Goal: Task Accomplishment & Management: Use online tool/utility

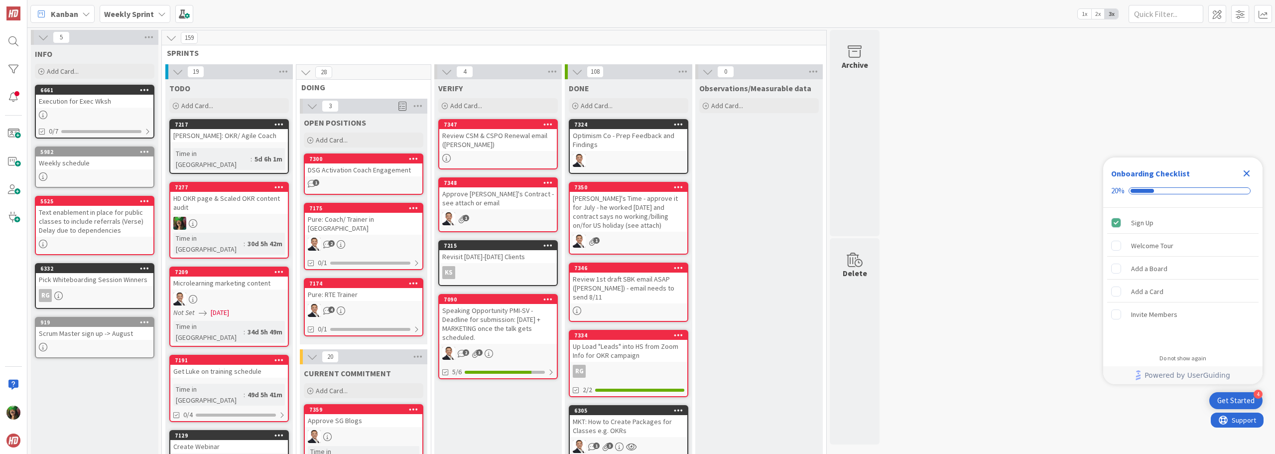
click at [133, 16] on b "Weekly Sprint" at bounding box center [129, 14] width 50 height 10
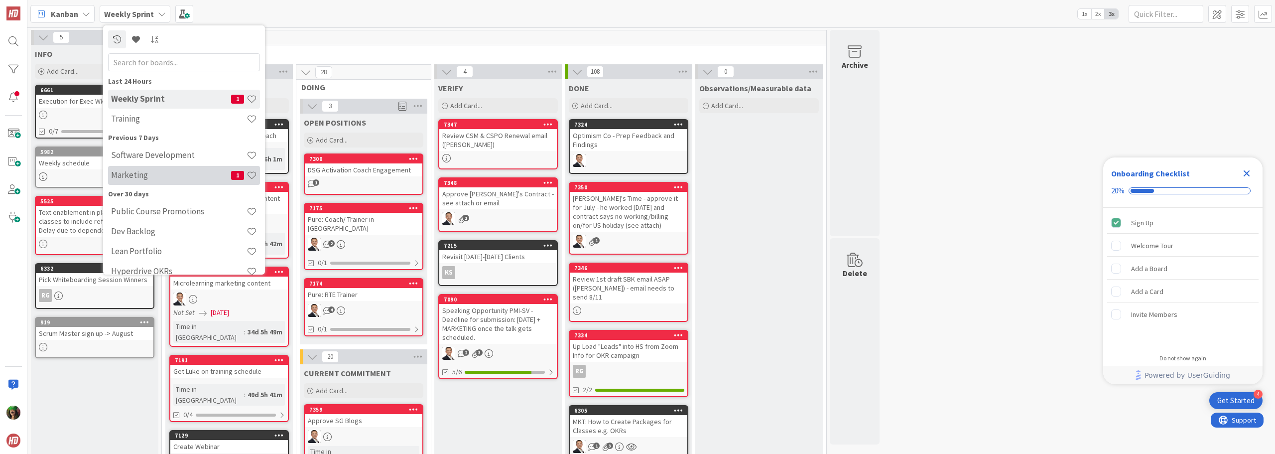
click at [143, 171] on h4 "Marketing" at bounding box center [171, 175] width 120 height 10
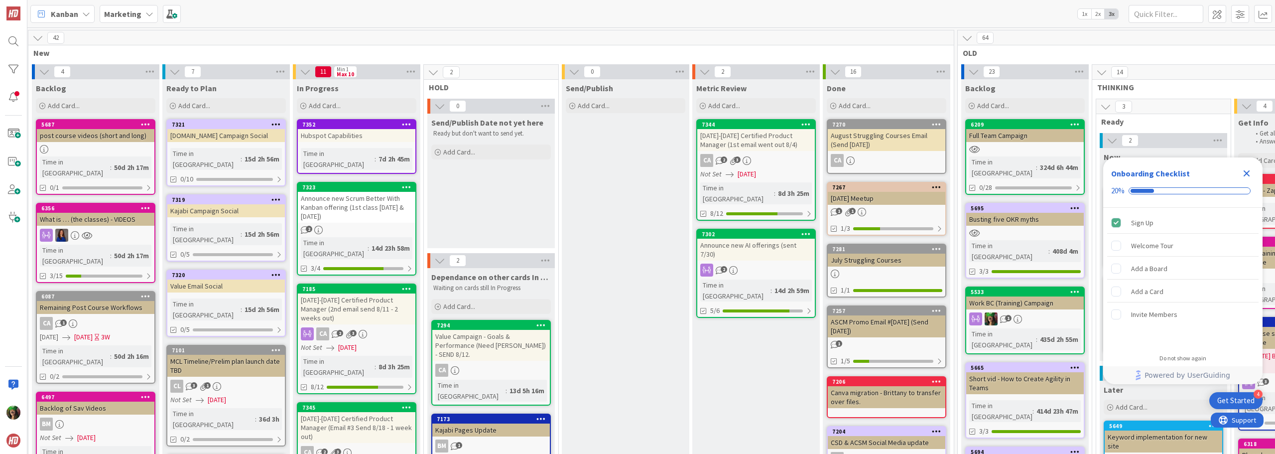
scroll to position [0, 140]
click at [1216, 16] on span at bounding box center [1218, 14] width 18 height 18
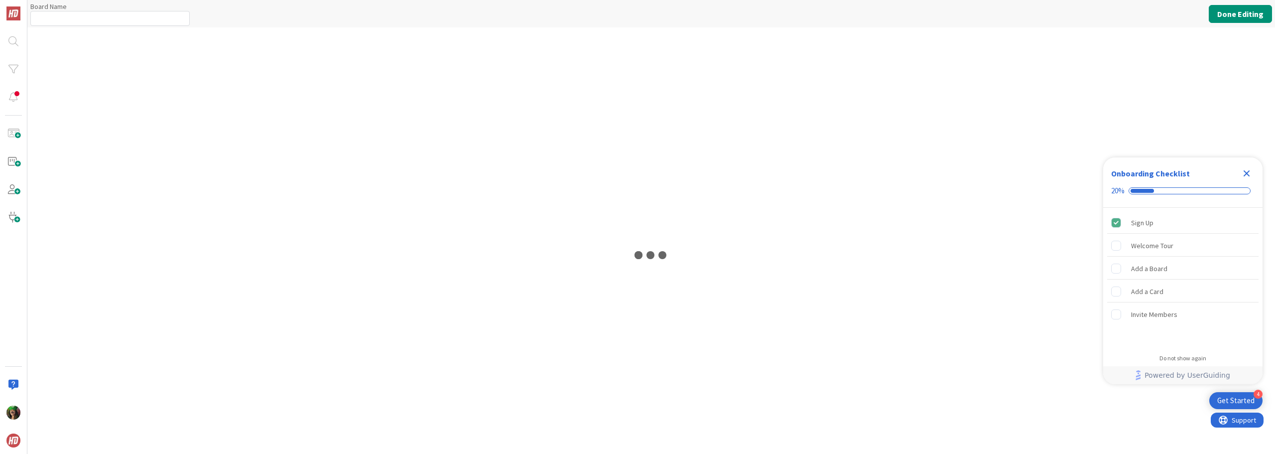
type input "Marketing"
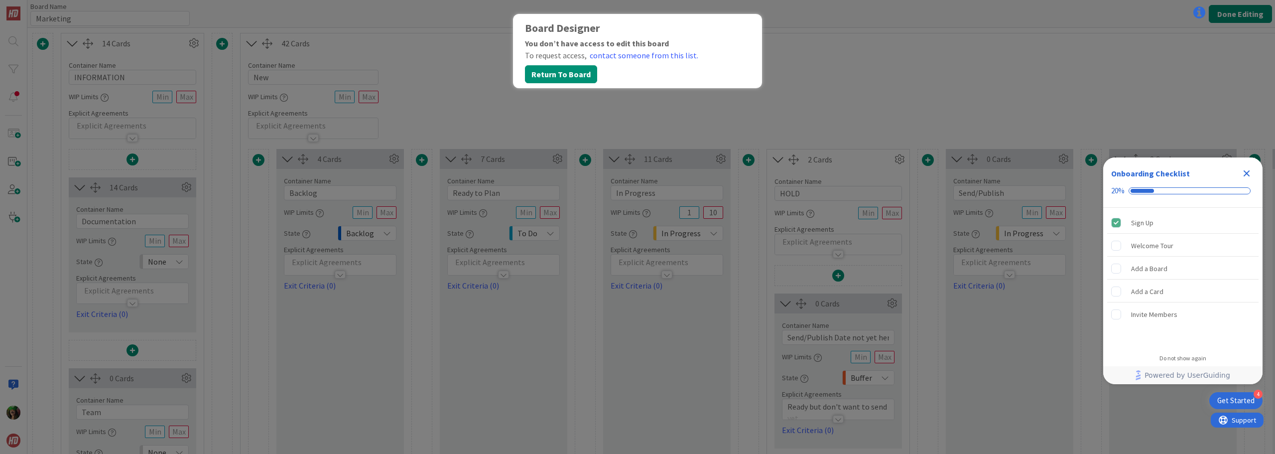
click at [1248, 174] on icon "Close Checklist" at bounding box center [1247, 173] width 6 height 6
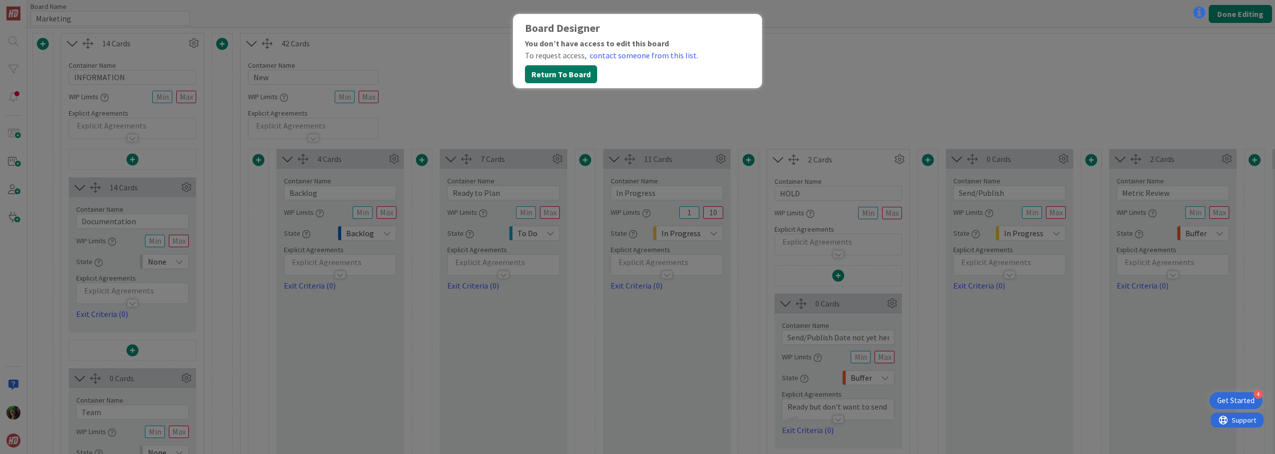
click at [563, 76] on button "Return To Board" at bounding box center [561, 74] width 72 height 18
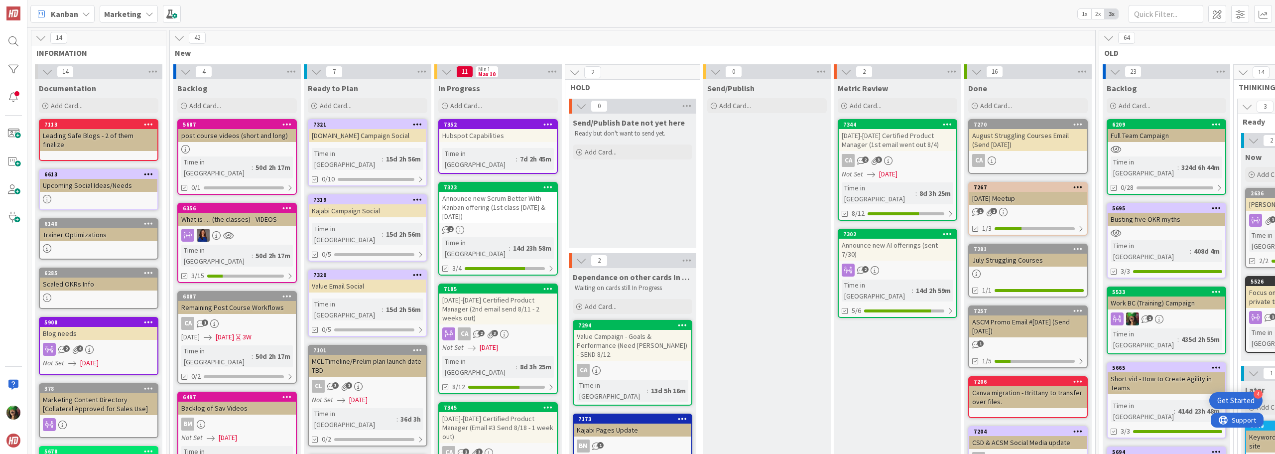
click at [110, 17] on b "Marketing" at bounding box center [122, 14] width 37 height 10
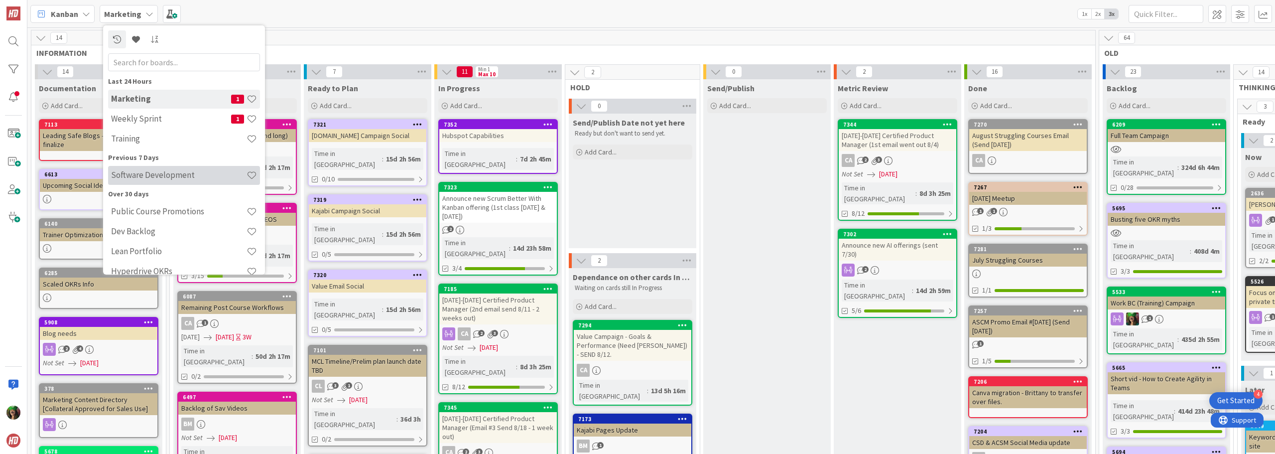
click at [185, 181] on div "Software Development" at bounding box center [184, 175] width 152 height 19
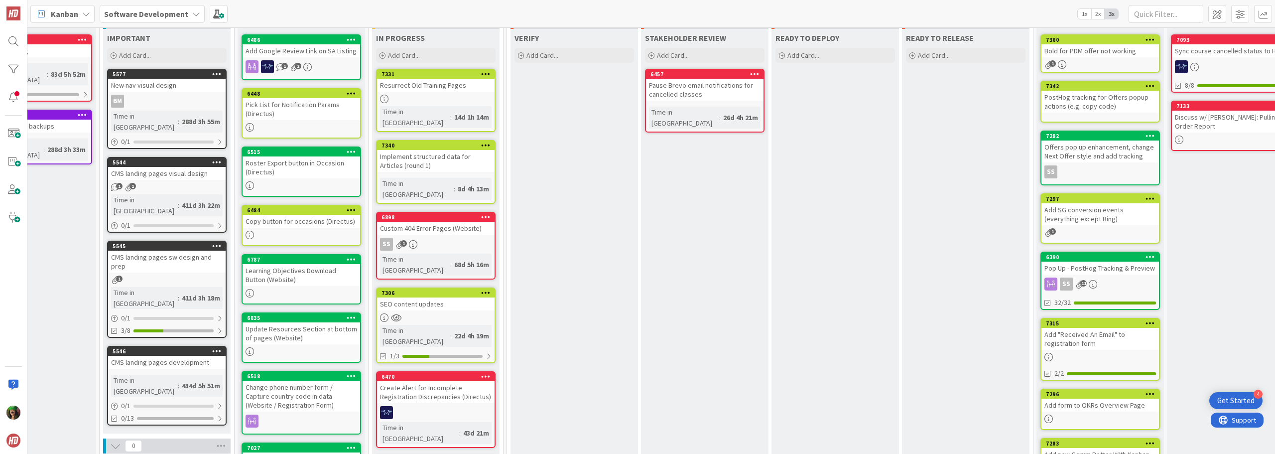
scroll to position [50, 193]
click at [435, 314] on div at bounding box center [436, 318] width 118 height 8
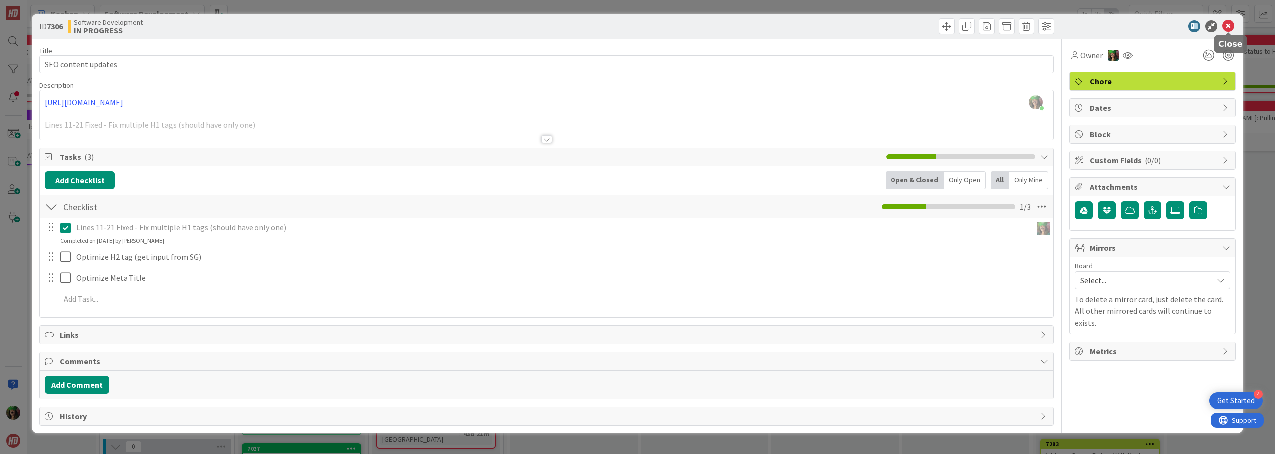
click at [1232, 28] on icon at bounding box center [1229, 26] width 12 height 12
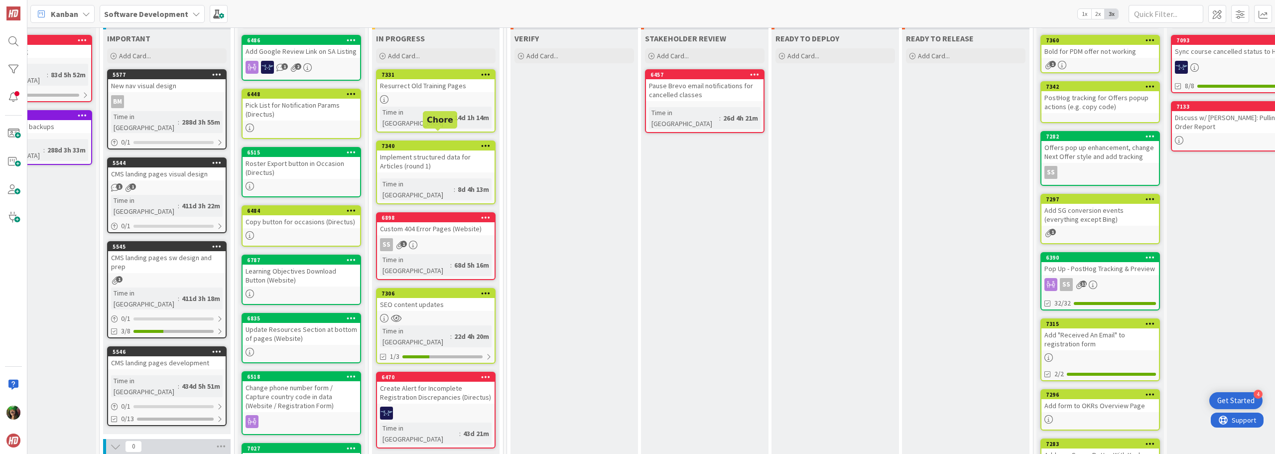
click at [469, 142] on div "7340" at bounding box center [438, 145] width 113 height 7
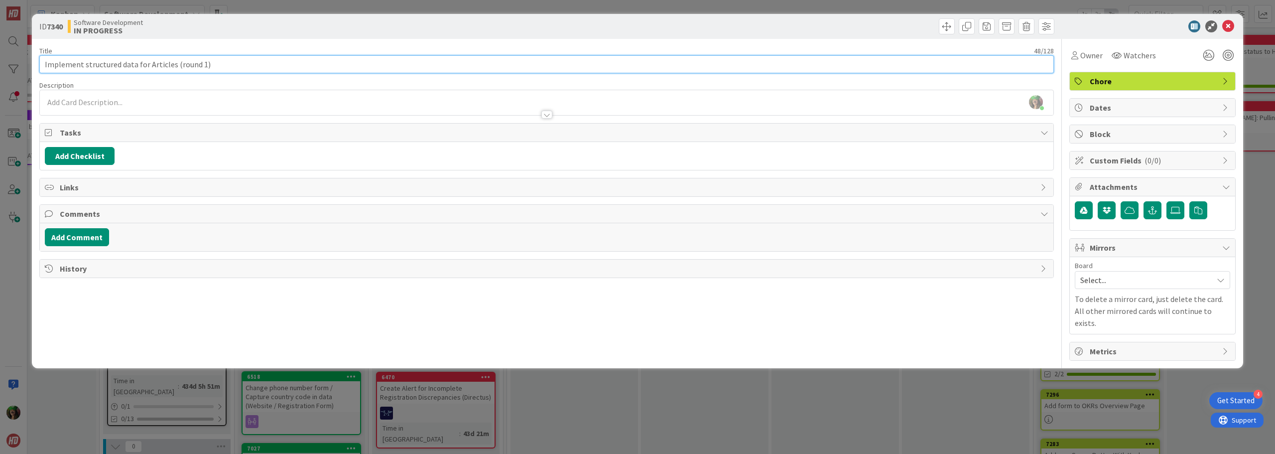
click at [257, 63] on input "Implement structured data for Articles (round 1)" at bounding box center [546, 64] width 1015 height 18
type input "Implement structured data for Articles (round 1) - (Single Grain)"
click at [1165, 280] on span "Select..." at bounding box center [1145, 280] width 128 height 14
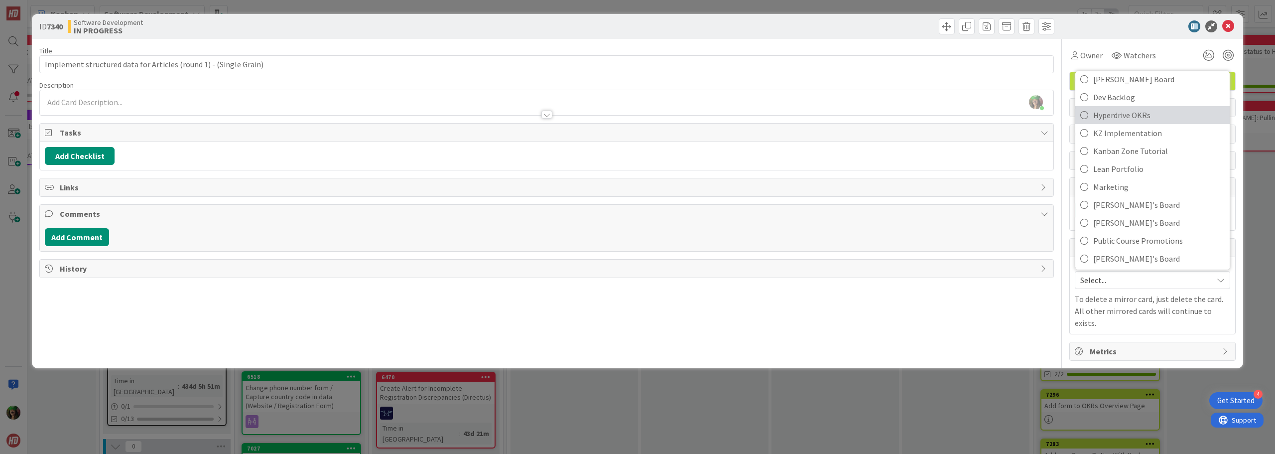
scroll to position [100, 0]
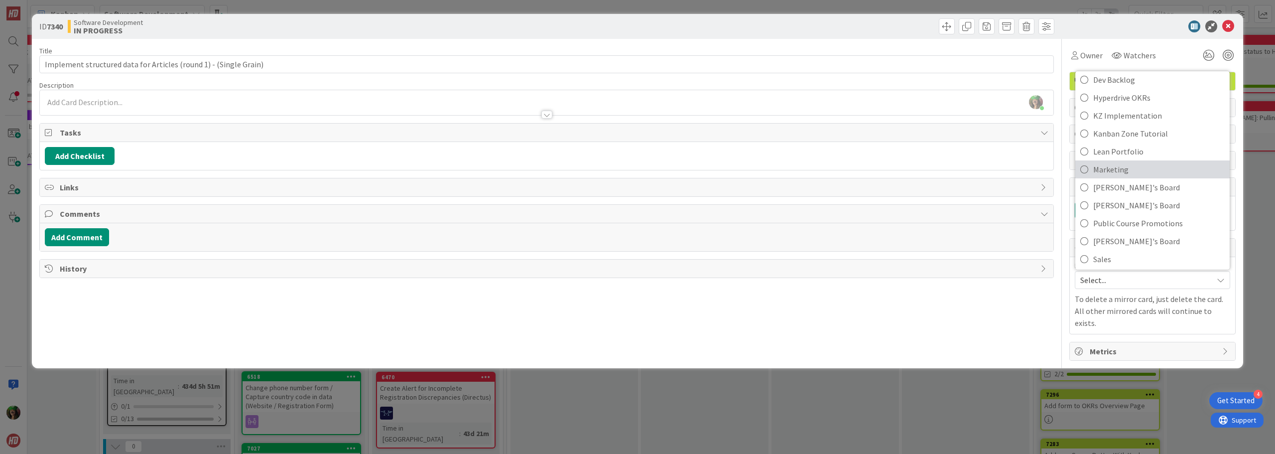
click at [1118, 162] on span "Marketing" at bounding box center [1159, 169] width 132 height 15
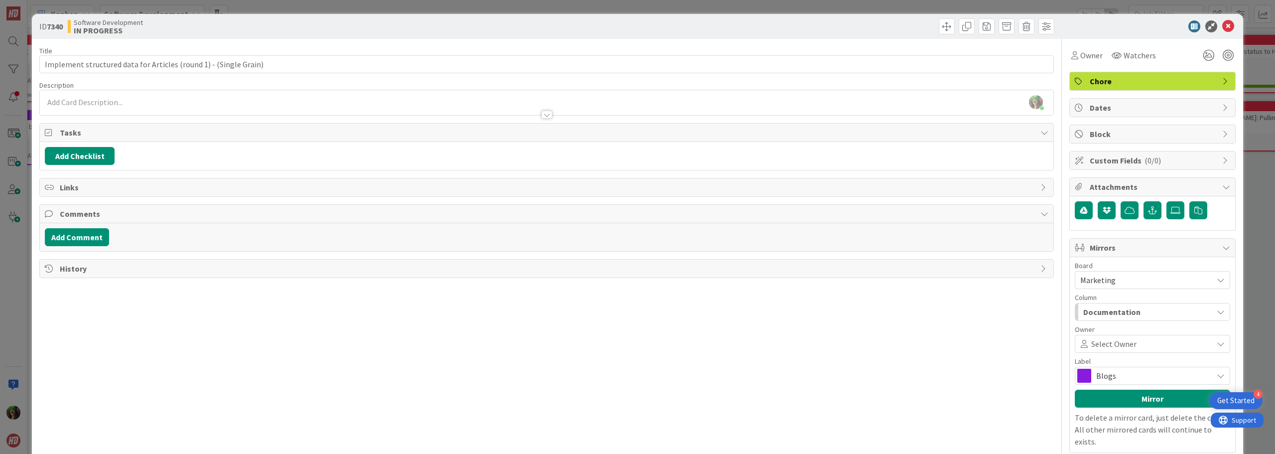
scroll to position [35, 0]
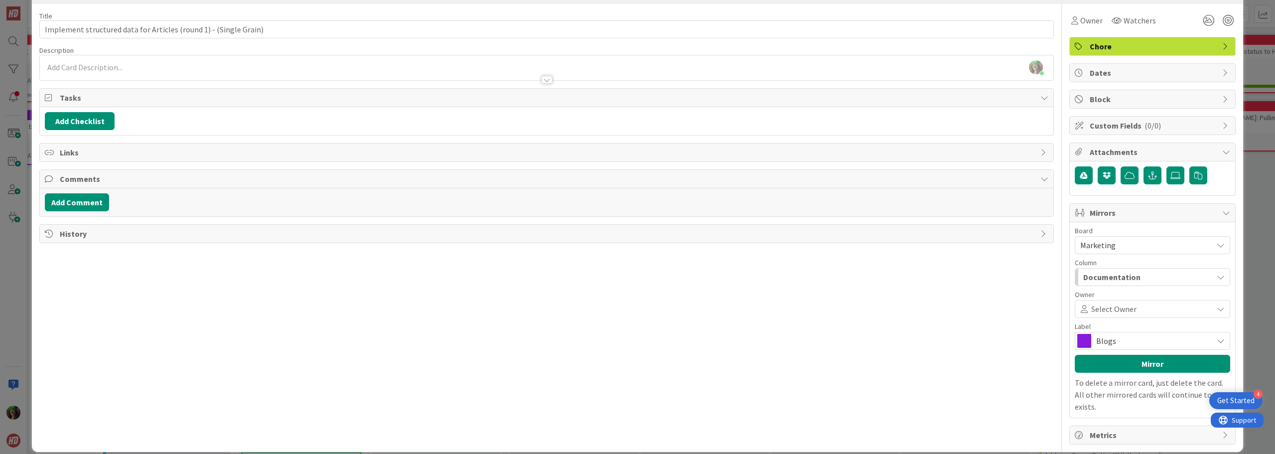
click at [1117, 345] on span "Blogs" at bounding box center [1152, 341] width 112 height 14
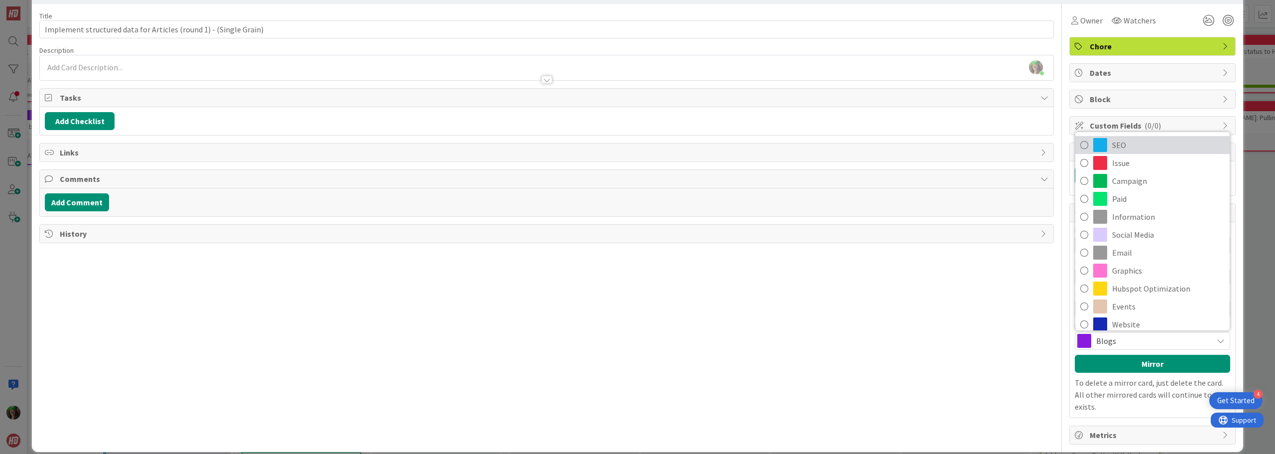
click at [1126, 143] on span "SEO" at bounding box center [1168, 144] width 113 height 15
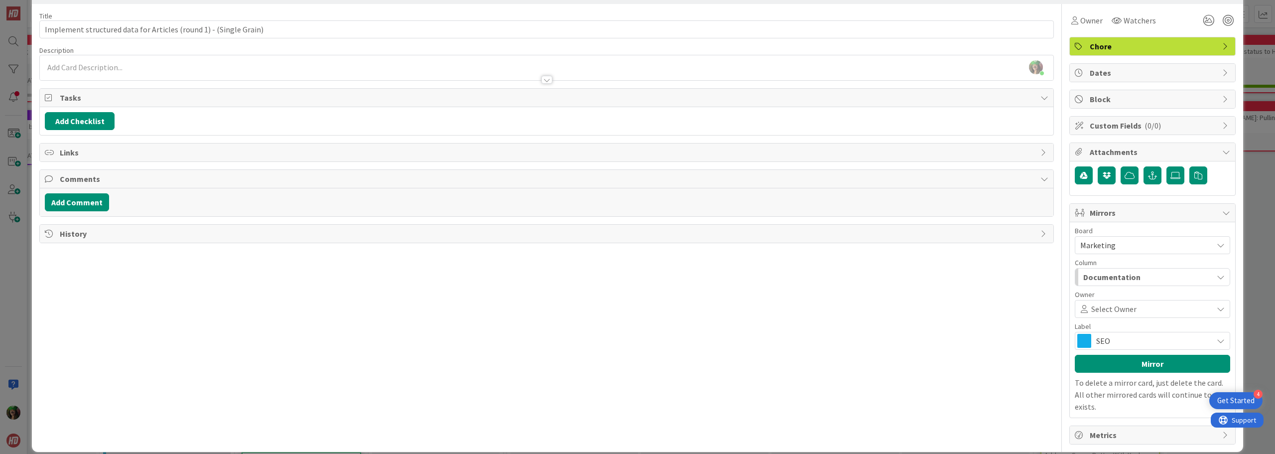
click at [1114, 309] on span "Select Owner" at bounding box center [1113, 309] width 45 height 12
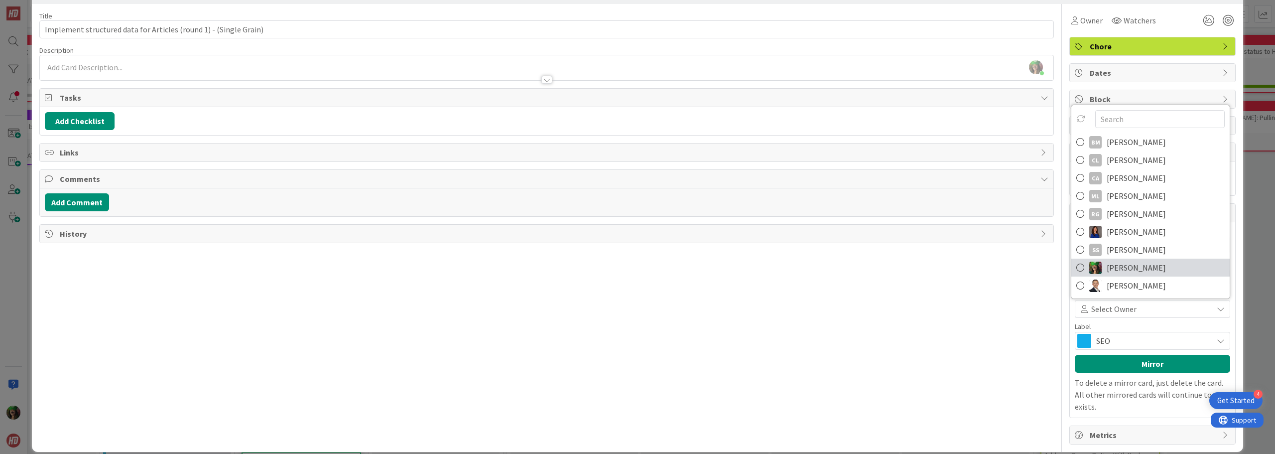
click at [1113, 269] on span "Sherian Lutton" at bounding box center [1136, 267] width 59 height 15
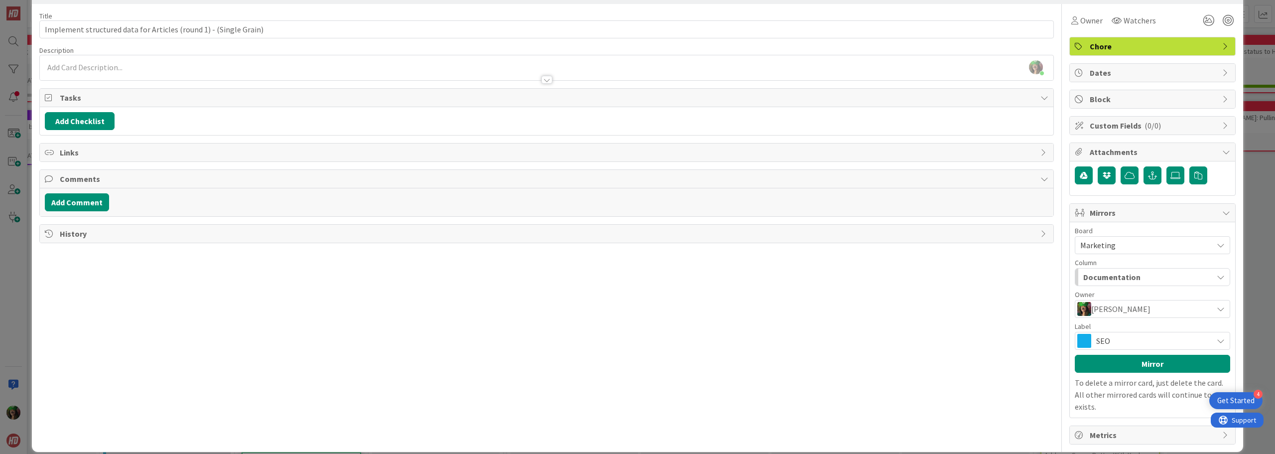
click at [1106, 277] on span "Documentation" at bounding box center [1112, 277] width 57 height 13
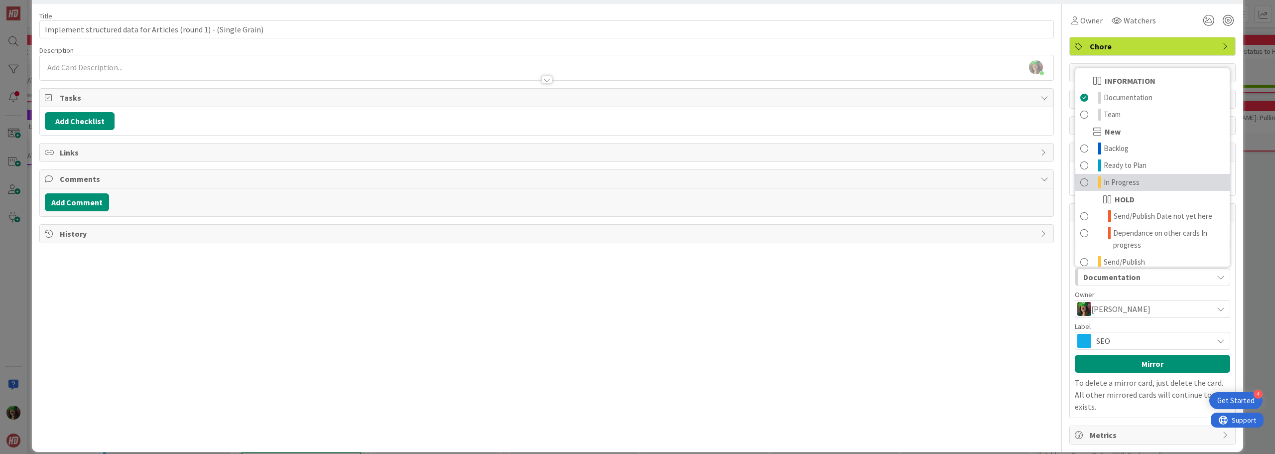
click at [1131, 183] on span "In Progress" at bounding box center [1122, 182] width 36 height 12
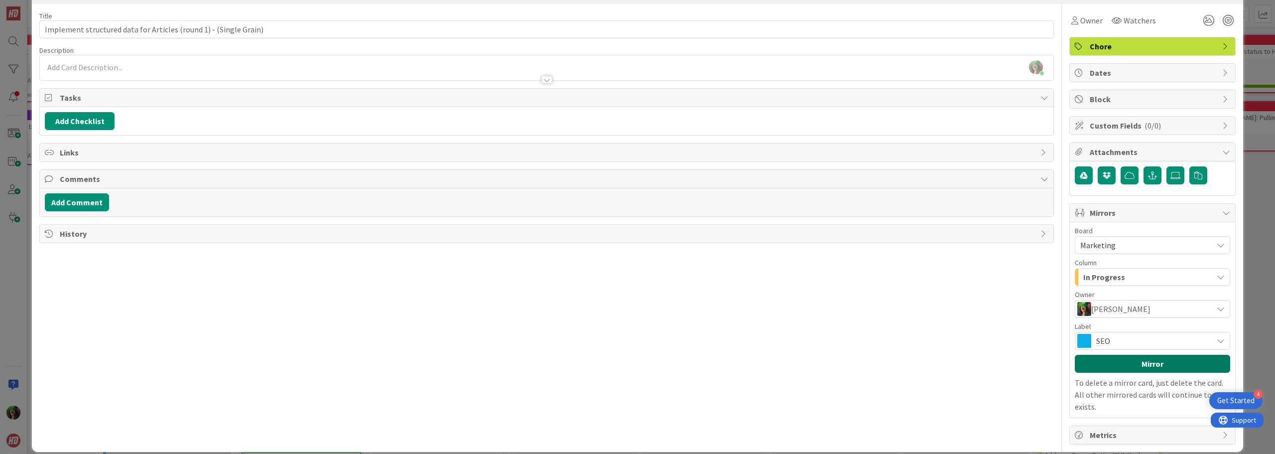
click at [1132, 362] on button "Mirror" at bounding box center [1152, 364] width 155 height 18
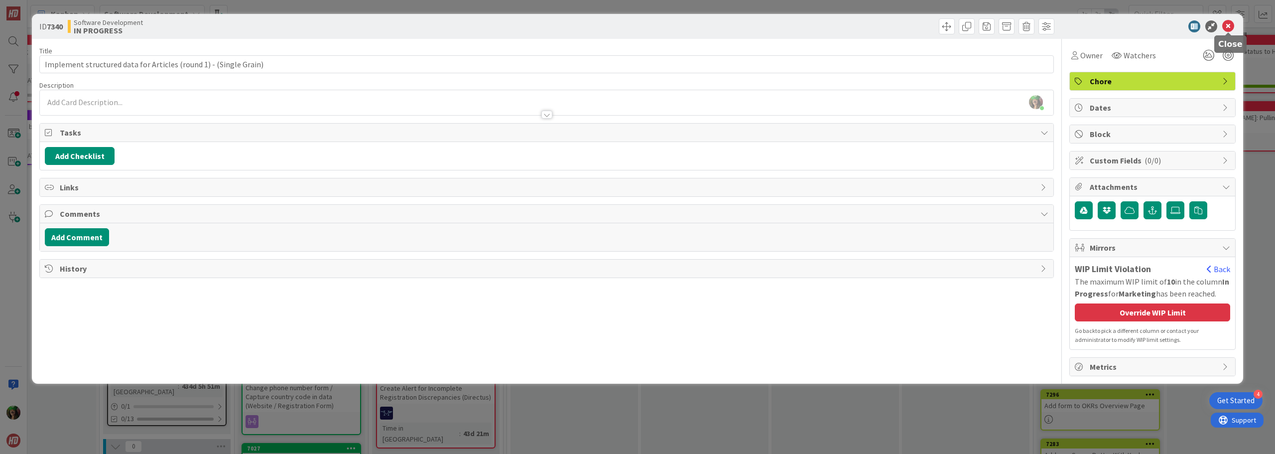
click at [1228, 24] on icon at bounding box center [1229, 26] width 12 height 12
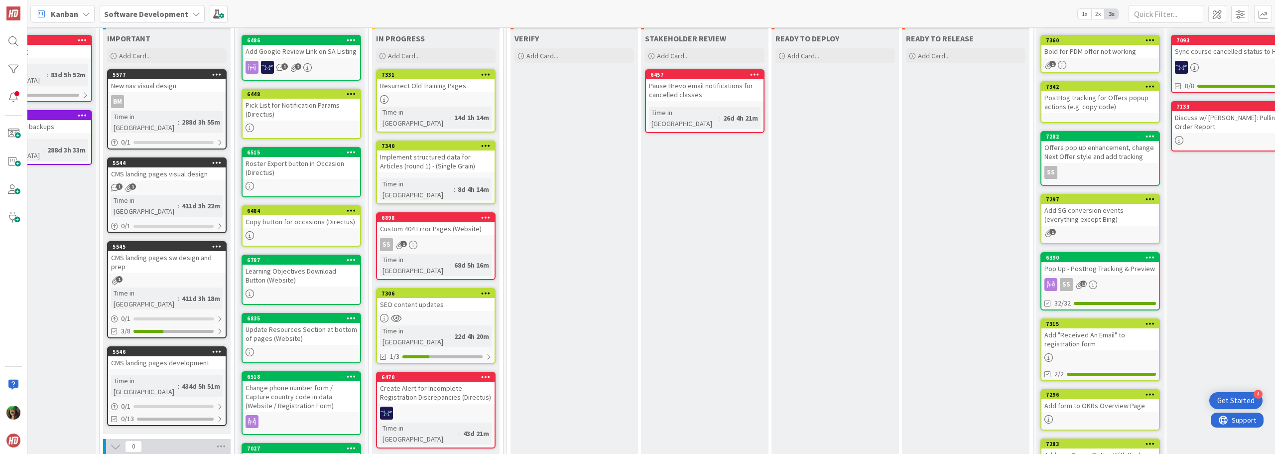
click at [449, 238] on div "SS 1" at bounding box center [436, 244] width 118 height 13
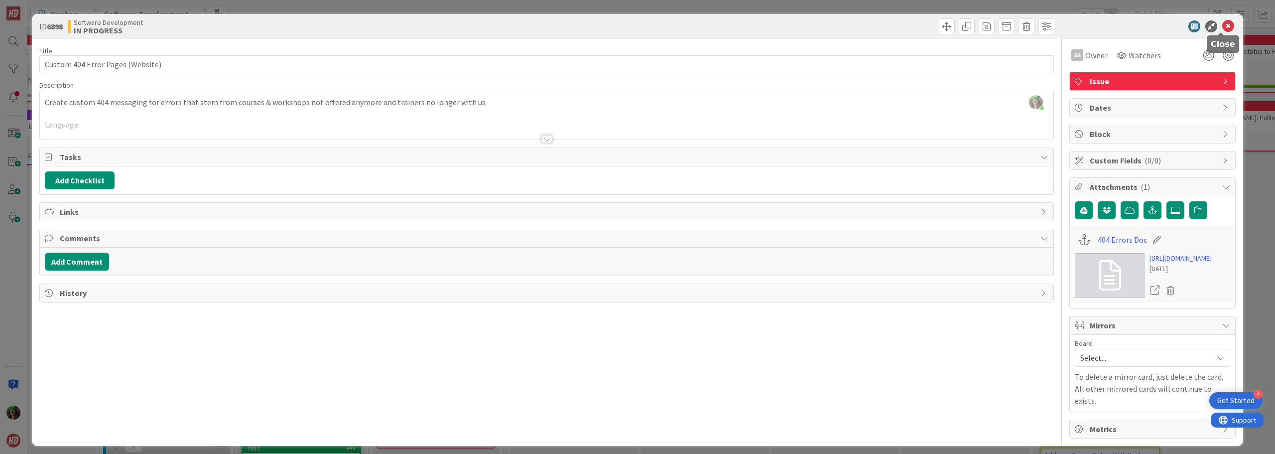
click at [1223, 26] on icon at bounding box center [1229, 26] width 12 height 12
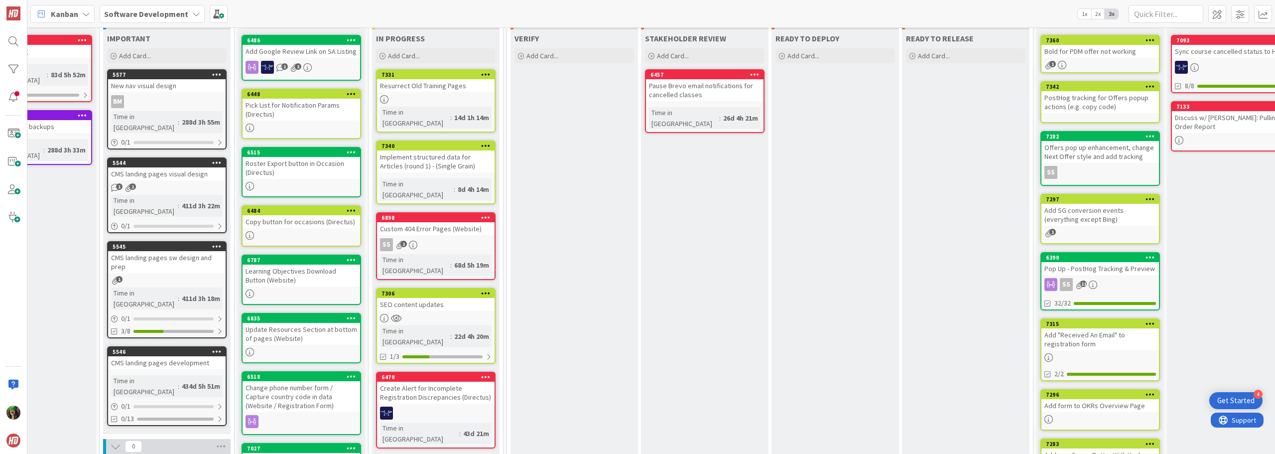
click at [446, 298] on div "SEO content updates" at bounding box center [436, 304] width 118 height 13
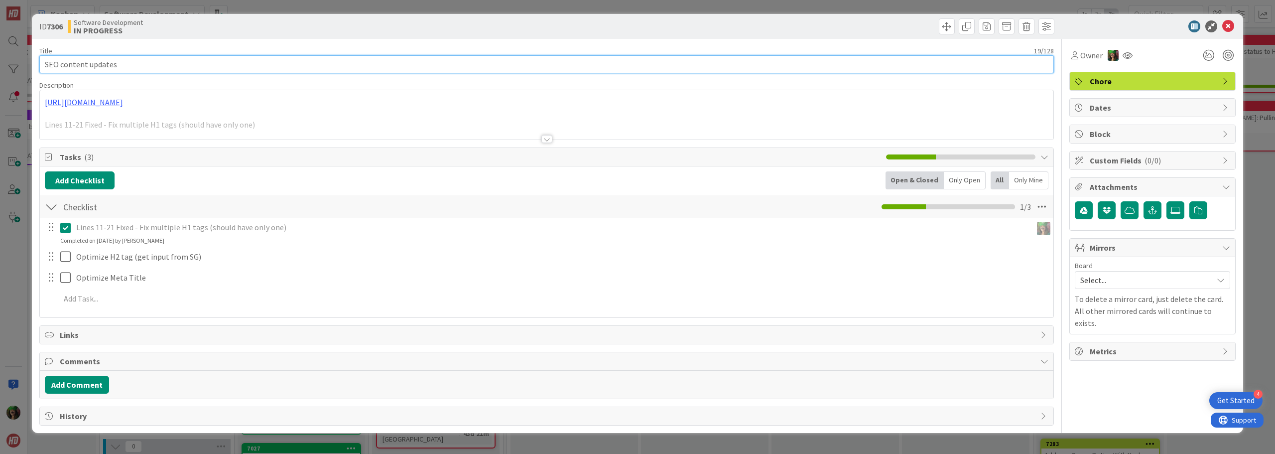
click at [190, 68] on input "SEO content updates" at bounding box center [546, 64] width 1015 height 18
type input "SEO content updates (Single Grain)"
click at [1123, 285] on span "Select..." at bounding box center [1145, 280] width 128 height 14
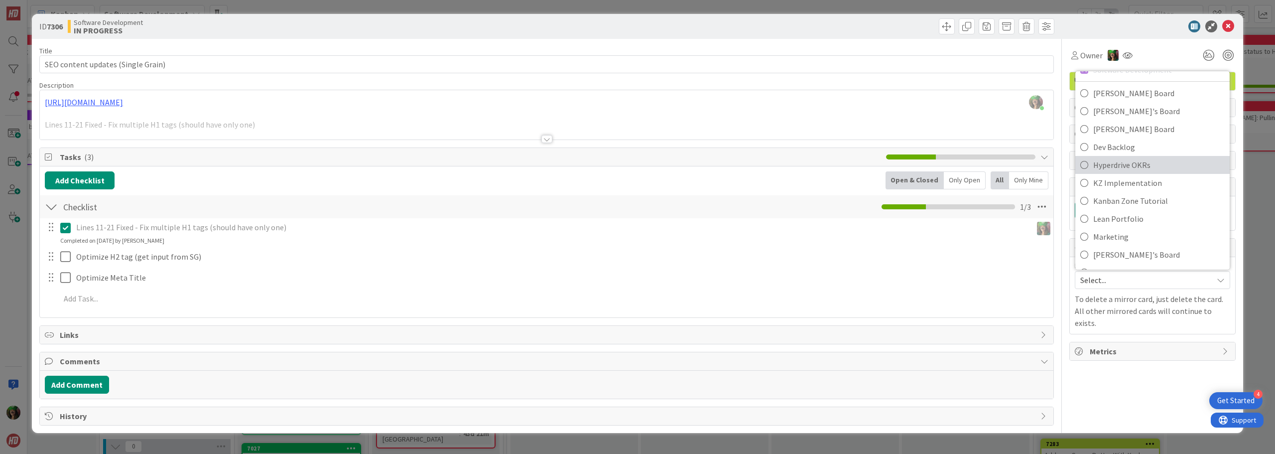
scroll to position [50, 0]
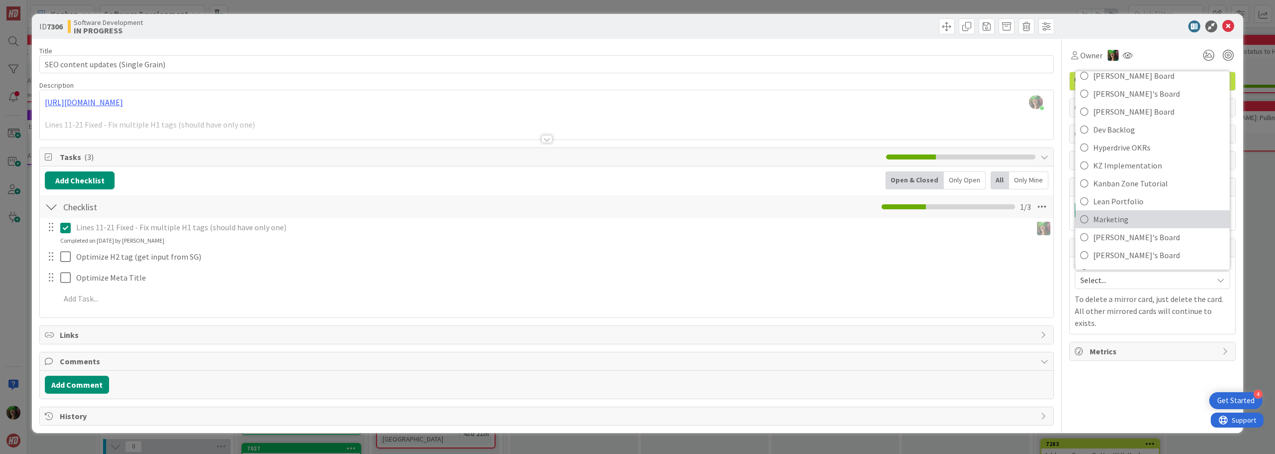
click at [1140, 220] on span "Marketing" at bounding box center [1159, 219] width 132 height 15
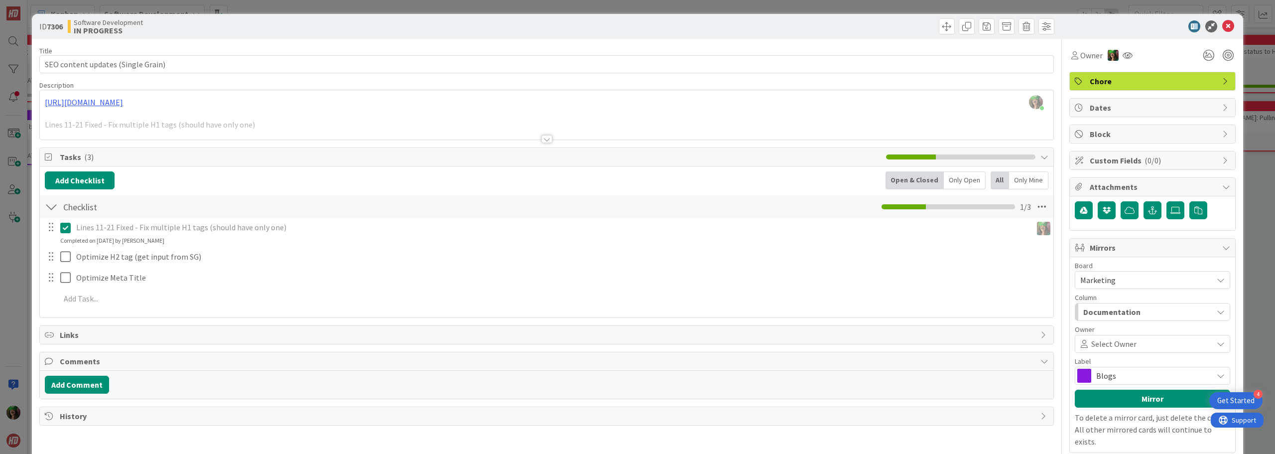
click at [1108, 310] on span "Documentation" at bounding box center [1112, 311] width 57 height 13
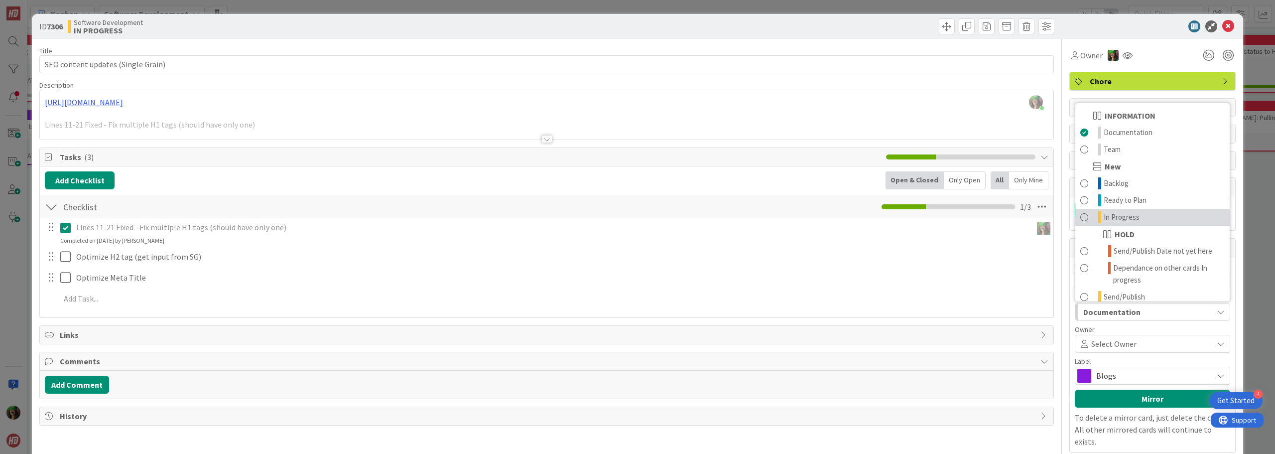
click at [1120, 215] on span "In Progress" at bounding box center [1122, 217] width 36 height 12
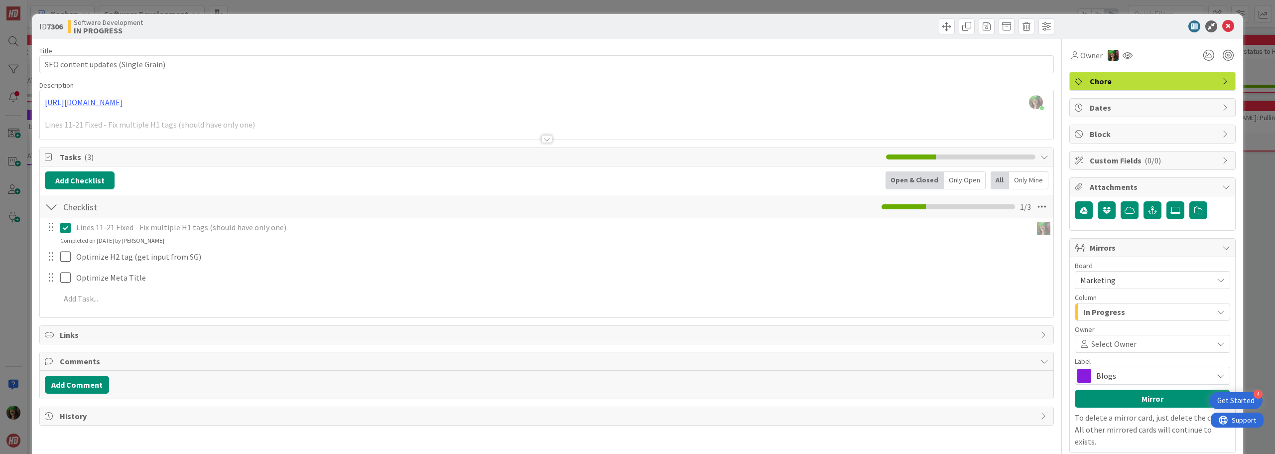
click at [1121, 344] on span "Select Owner" at bounding box center [1113, 344] width 45 height 12
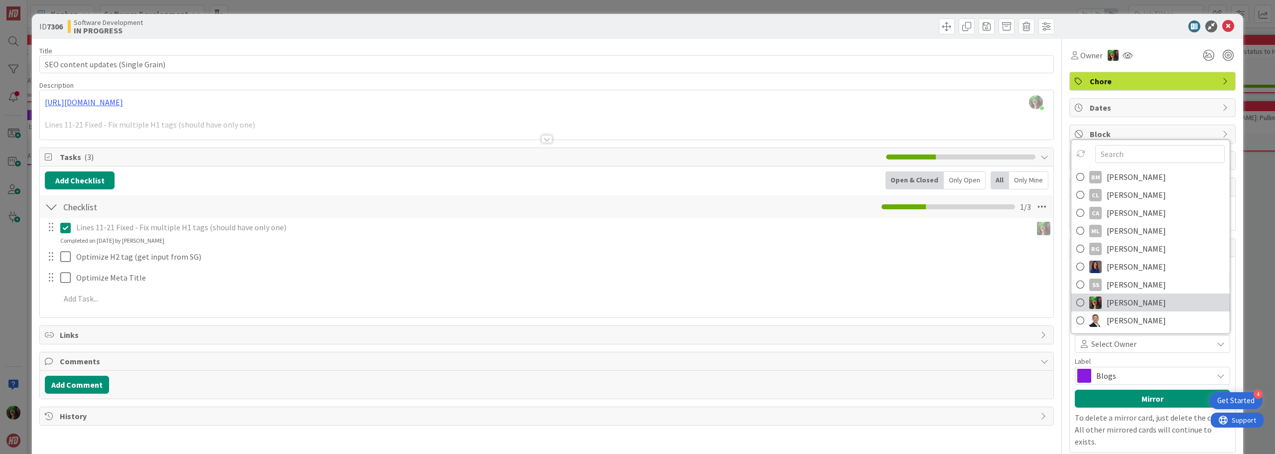
click at [1123, 310] on link "Sherian Lutton" at bounding box center [1151, 302] width 158 height 18
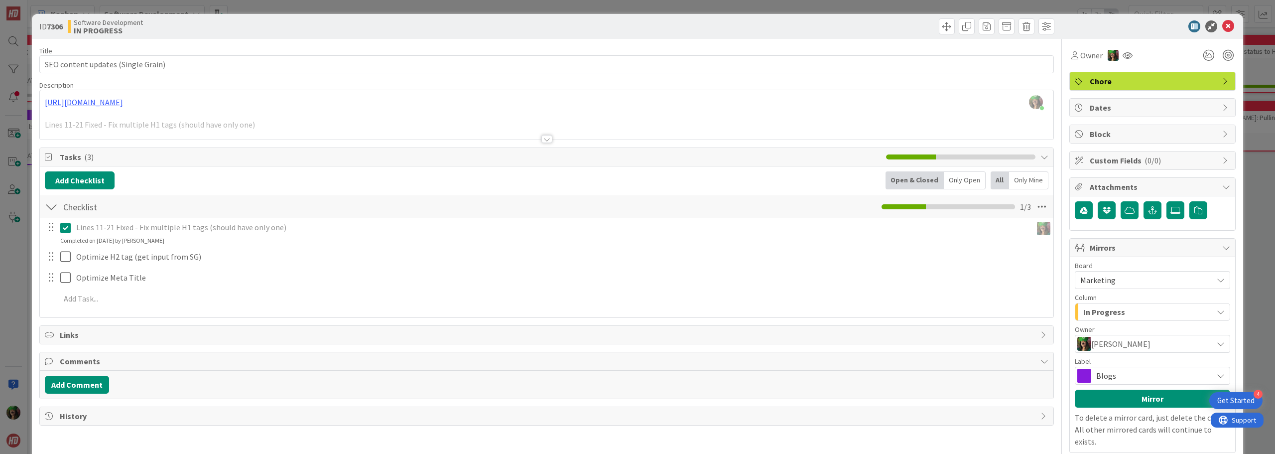
click at [1124, 380] on span "Blogs" at bounding box center [1152, 376] width 112 height 14
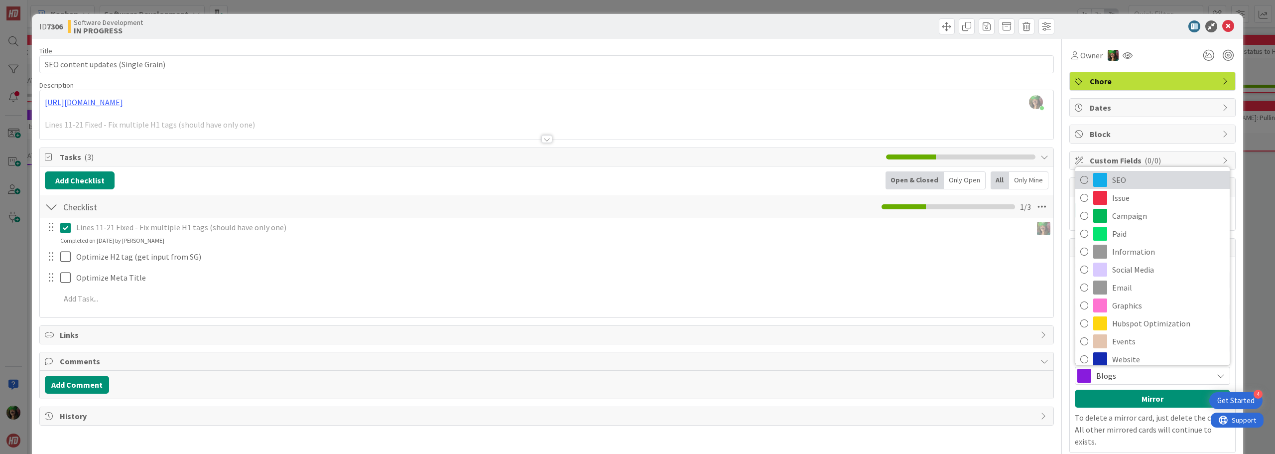
click at [1133, 182] on span "SEO" at bounding box center [1168, 179] width 113 height 15
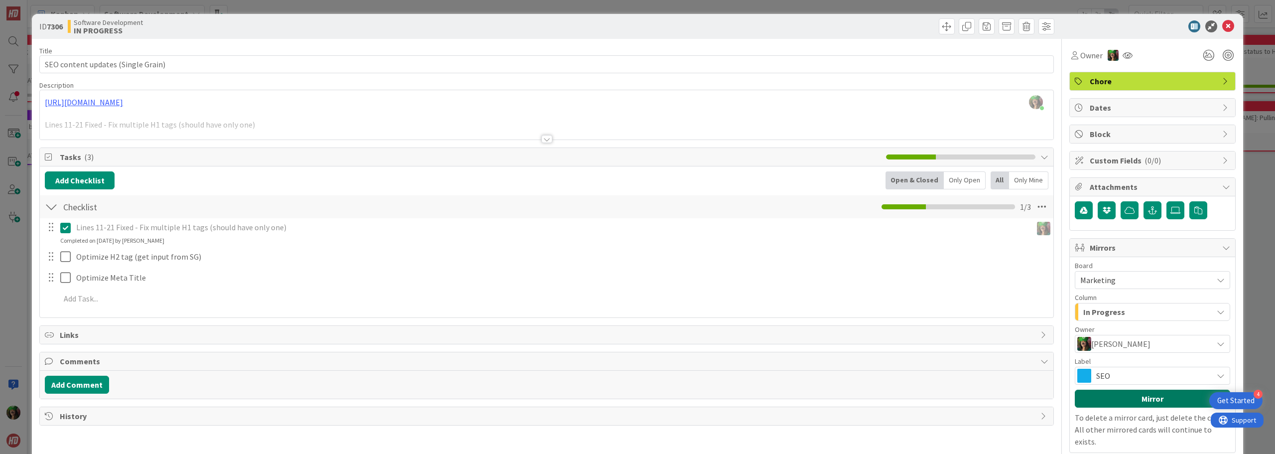
click at [1125, 396] on button "Mirror" at bounding box center [1152, 399] width 155 height 18
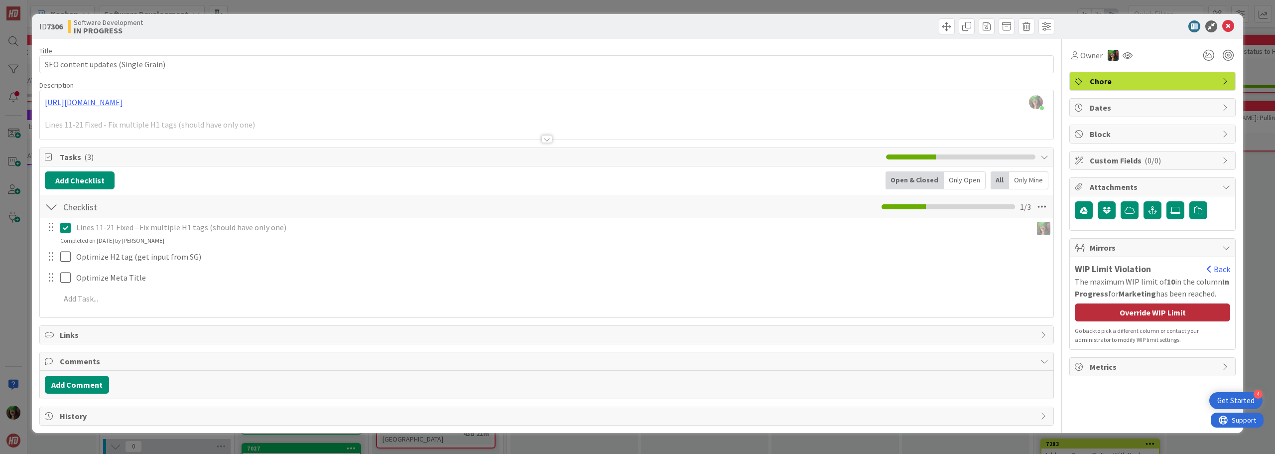
click at [1135, 314] on div "Override WIP Limit" at bounding box center [1152, 312] width 155 height 18
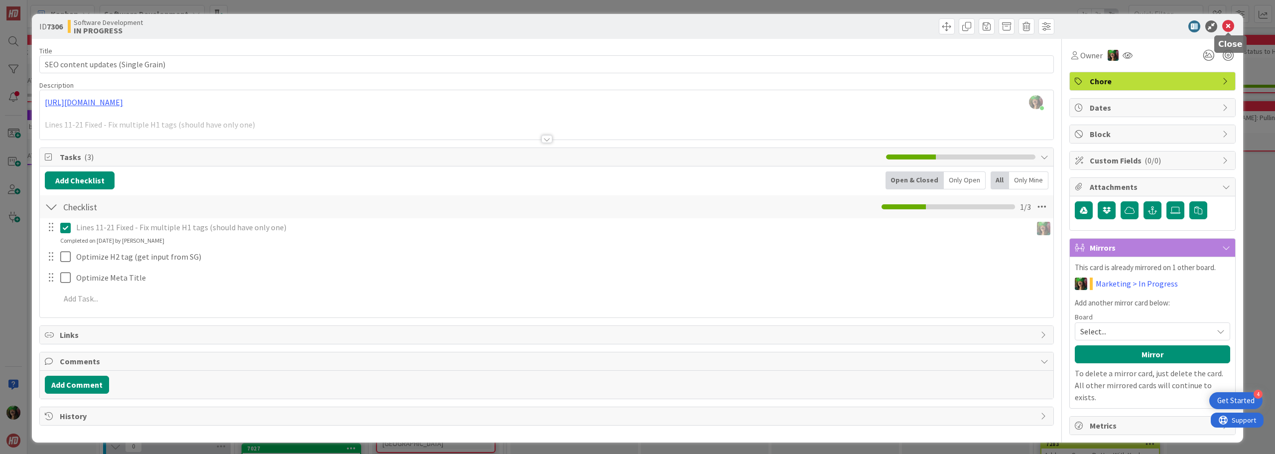
click at [1227, 27] on icon at bounding box center [1229, 26] width 12 height 12
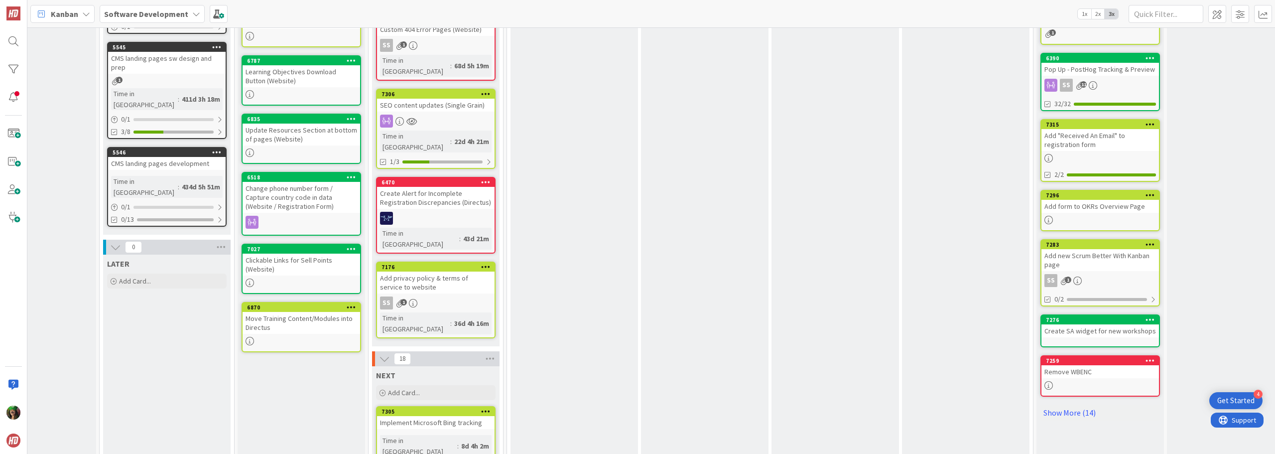
scroll to position [299, 193]
